Goal: Check status: Check status

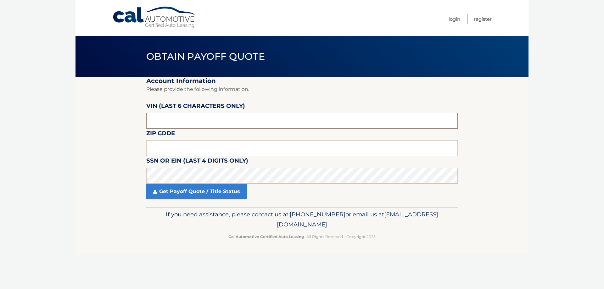
click at [188, 118] on input "text" at bounding box center [301, 121] width 311 height 16
type input "403379"
click at [160, 143] on input "text" at bounding box center [301, 148] width 311 height 16
type input "11731"
click at [162, 190] on link "Get Payoff Quote / Title Status" at bounding box center [196, 192] width 101 height 16
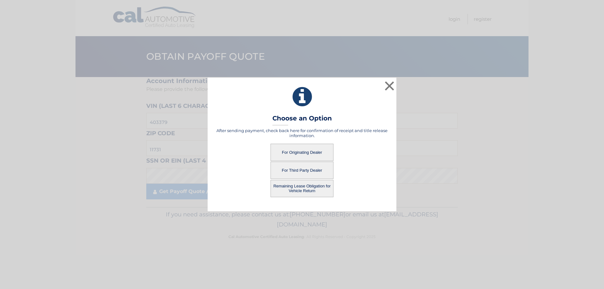
click at [283, 151] on button "For Originating Dealer" at bounding box center [301, 152] width 63 height 17
click at [316, 153] on button "For Originating Dealer" at bounding box center [301, 152] width 63 height 17
